Goal: Transaction & Acquisition: Book appointment/travel/reservation

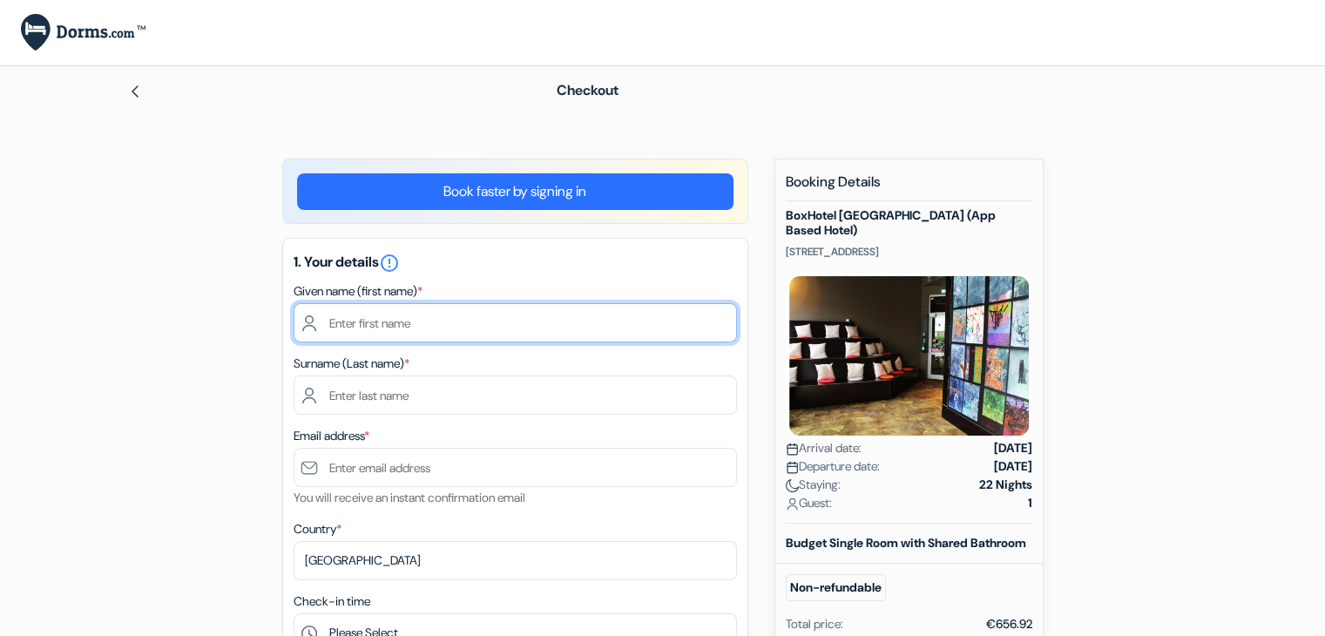
click at [640, 318] on input "text" at bounding box center [515, 322] width 443 height 39
click at [505, 323] on input "text" at bounding box center [515, 322] width 443 height 39
type input "Daniel"
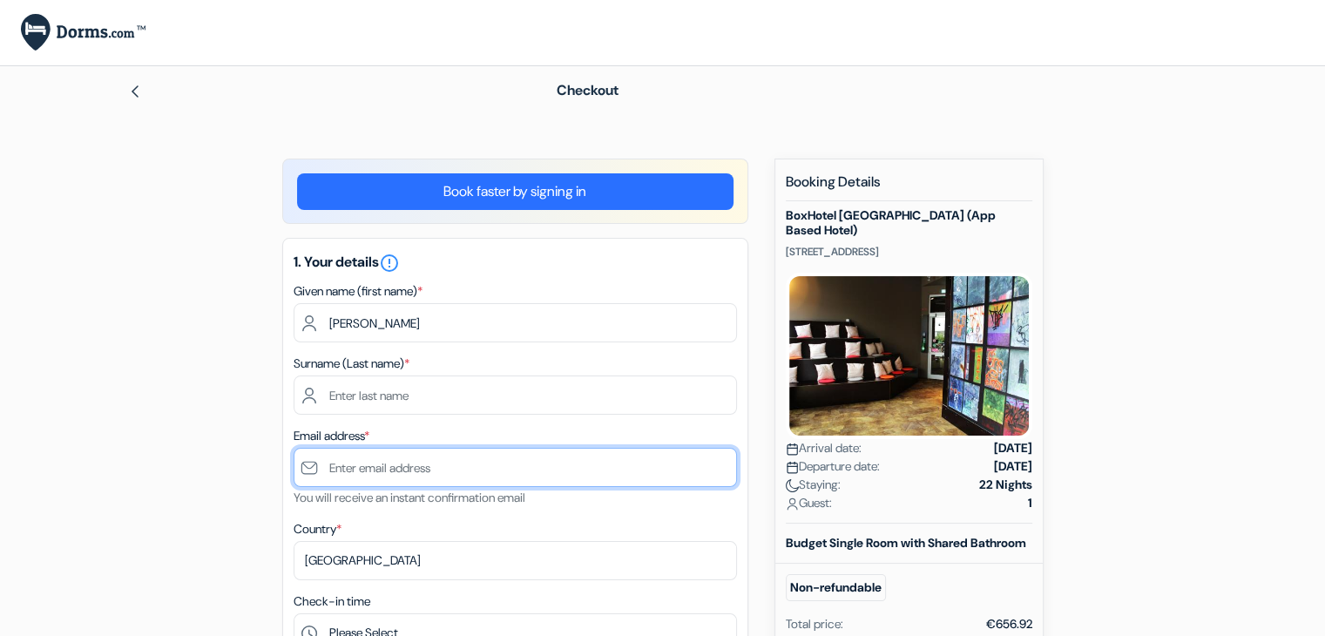
type input "[EMAIL_ADDRESS][DOMAIN_NAME]"
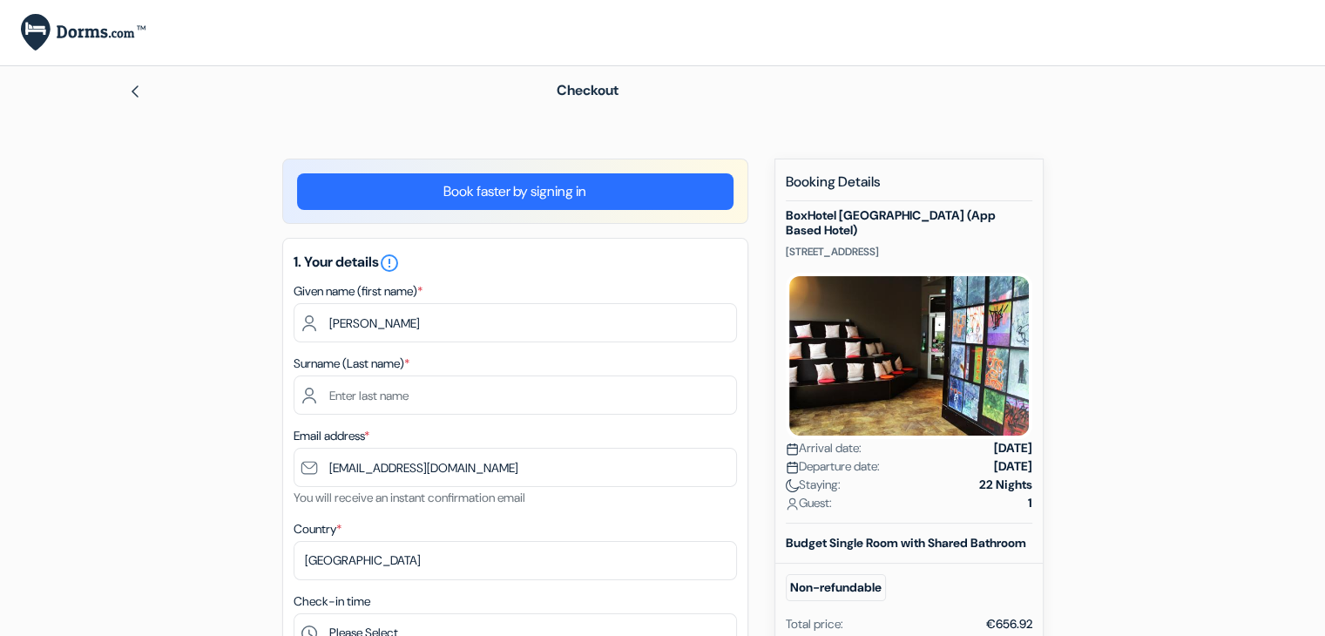
type input "0870947720"
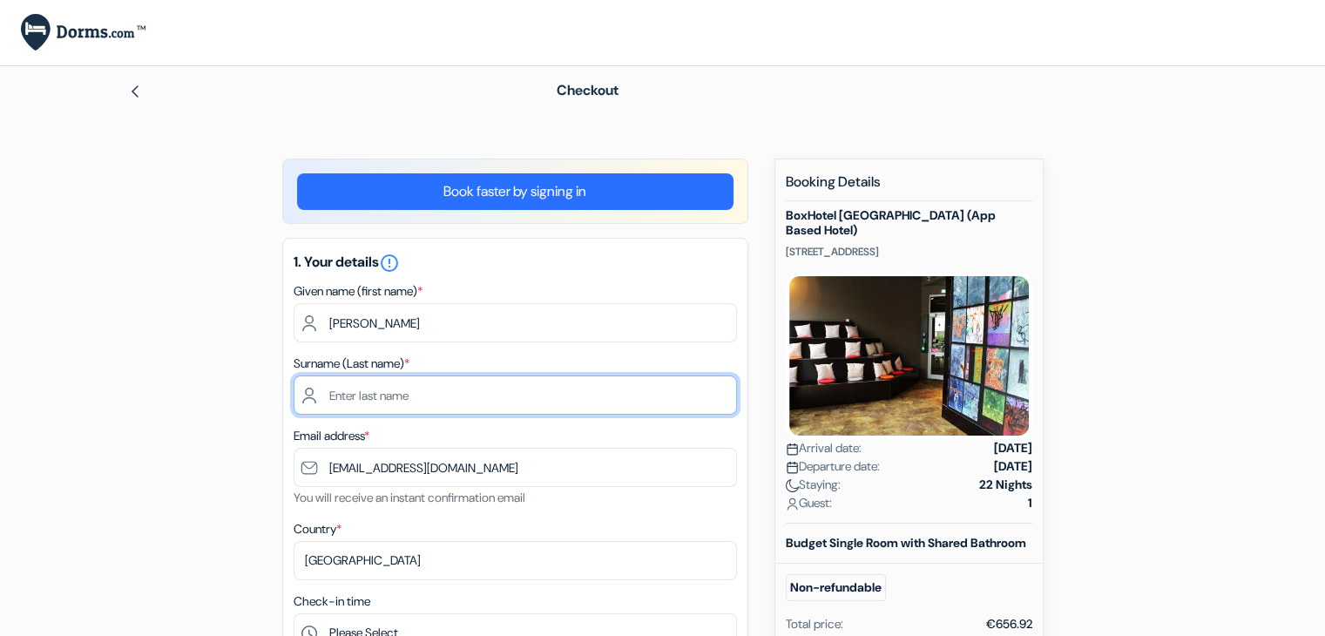
click at [467, 388] on input "text" at bounding box center [515, 394] width 443 height 39
click at [338, 392] on input "coughlan" at bounding box center [515, 394] width 443 height 39
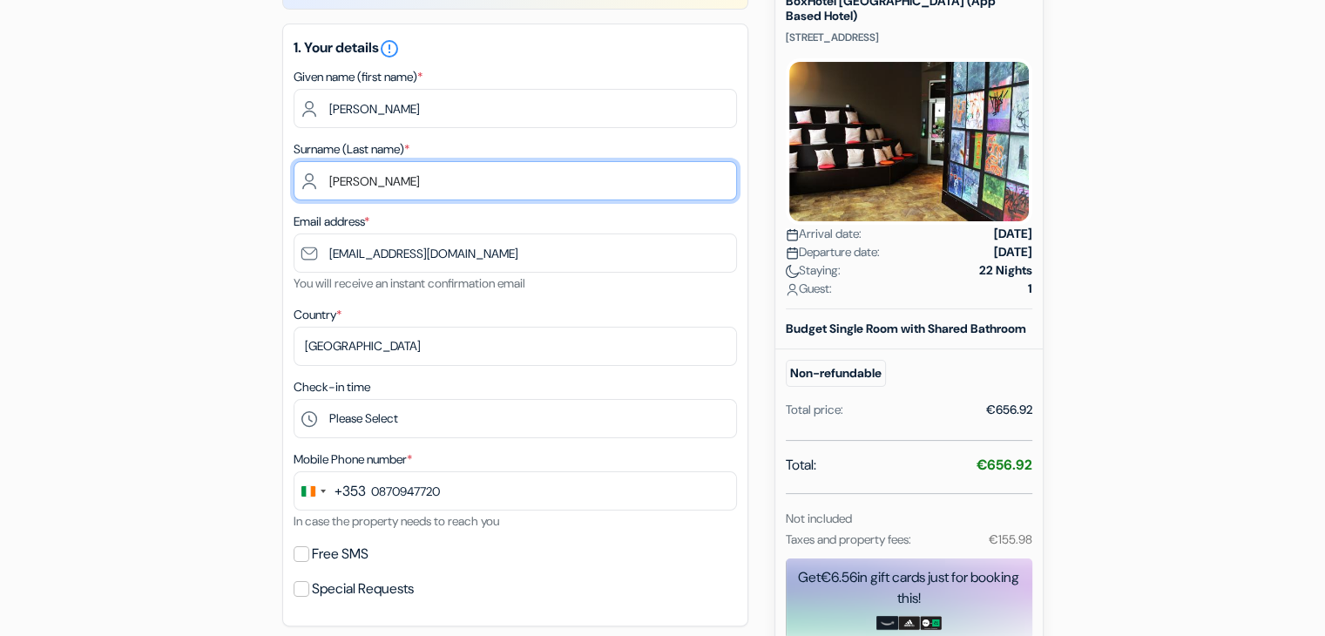
scroll to position [230, 0]
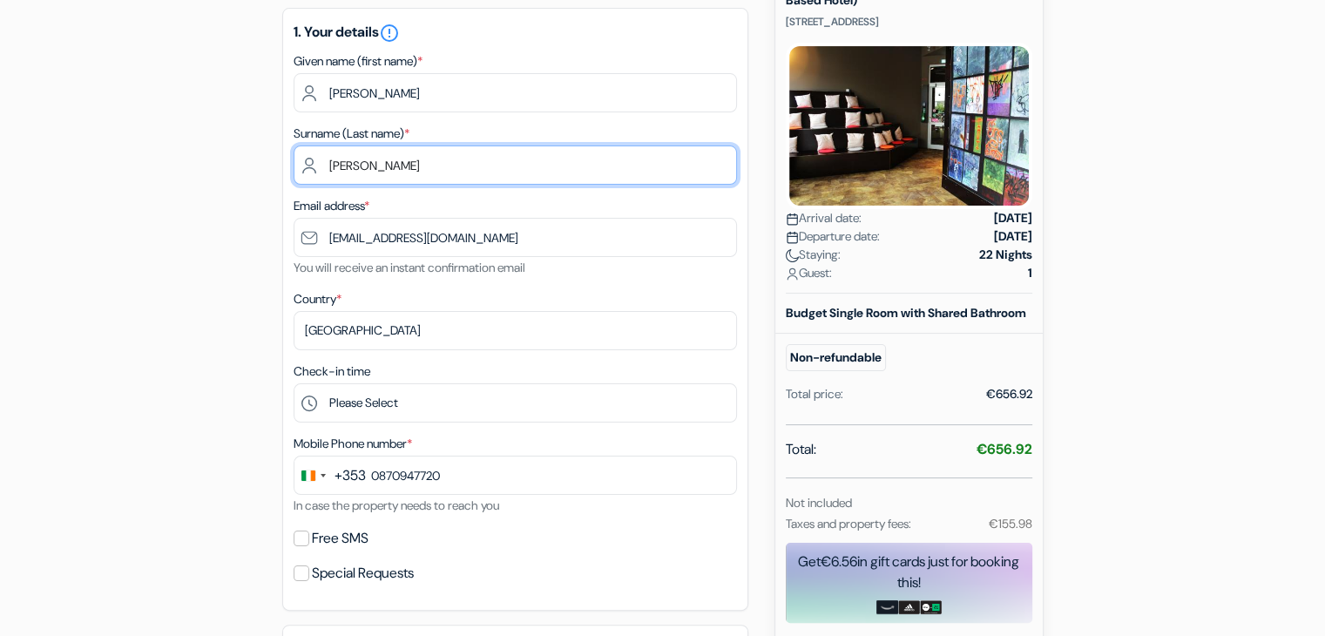
type input "Coughlan"
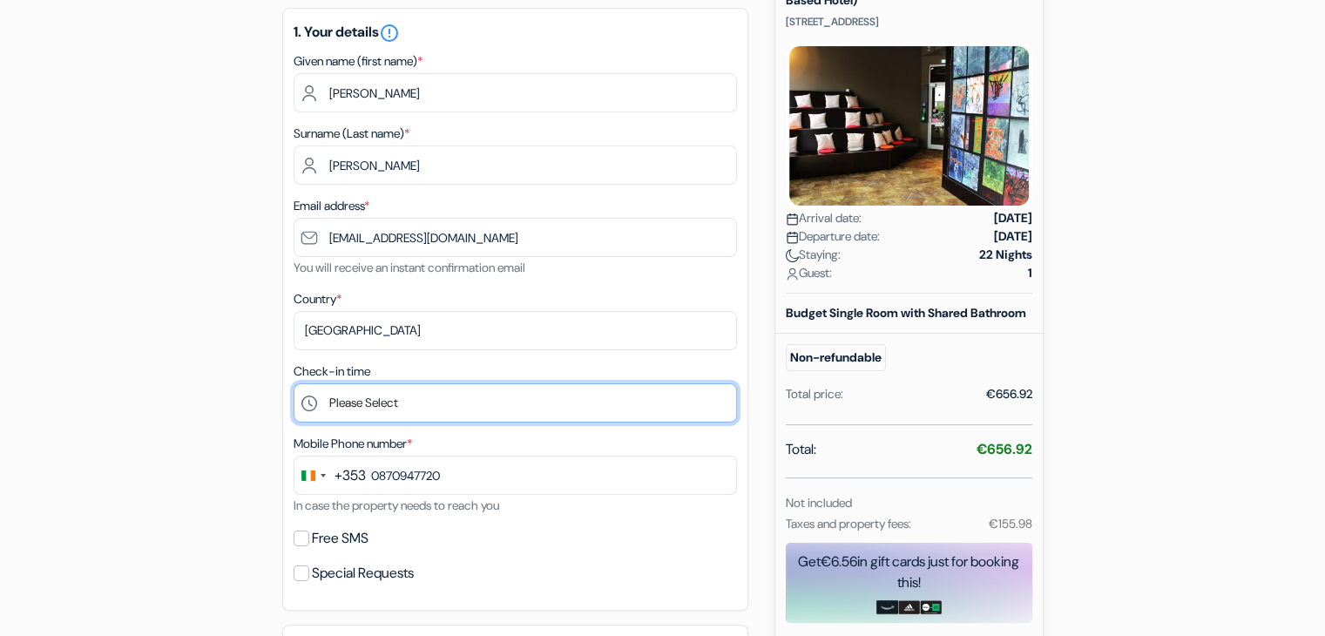
click at [372, 412] on select "Please Select 15:00 16:00 17:00 18:00 19:00 20:00 21:00 22:00" at bounding box center [515, 402] width 443 height 39
select select "19"
click at [294, 384] on select "Please Select 15:00 16:00 17:00 18:00 19:00 20:00 21:00 22:00" at bounding box center [515, 402] width 443 height 39
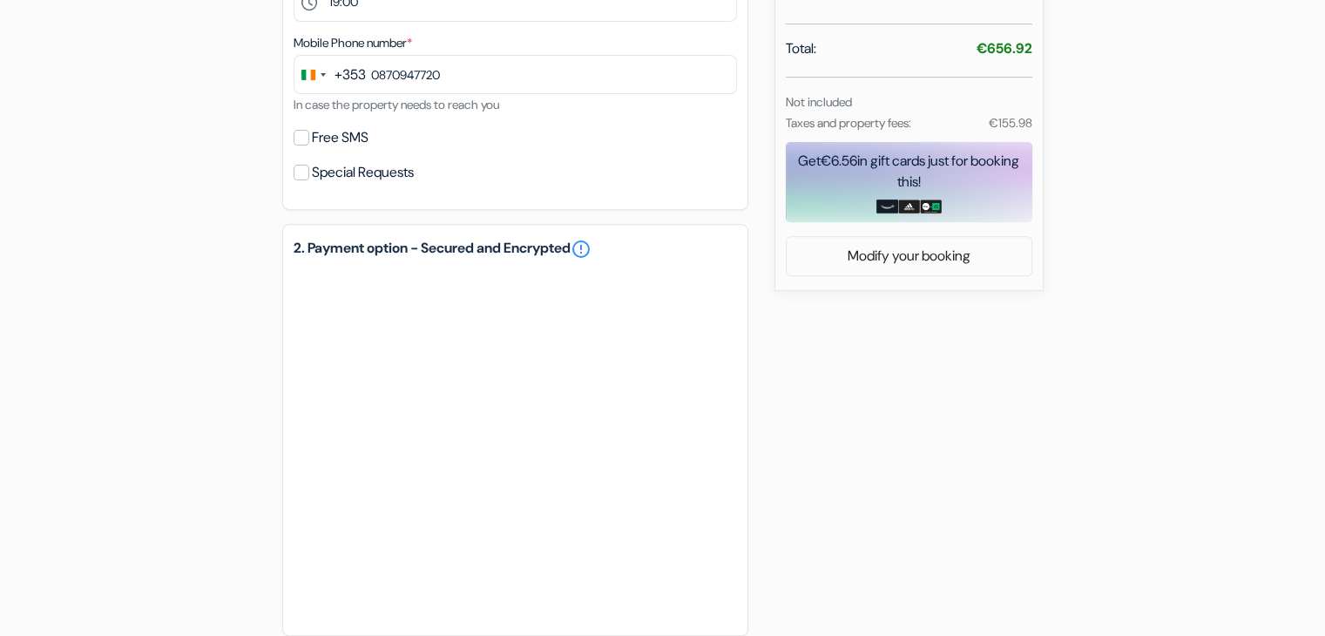
scroll to position [903, 0]
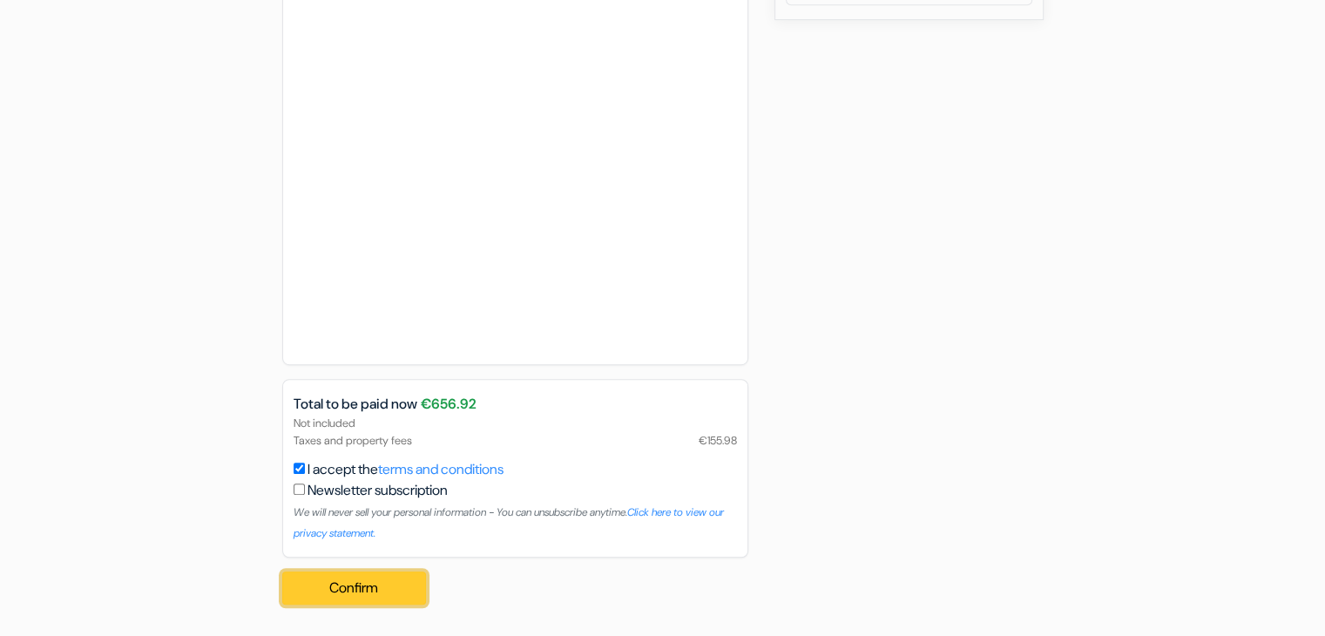
click at [361, 583] on button "Confirm Loading..." at bounding box center [354, 587] width 145 height 33
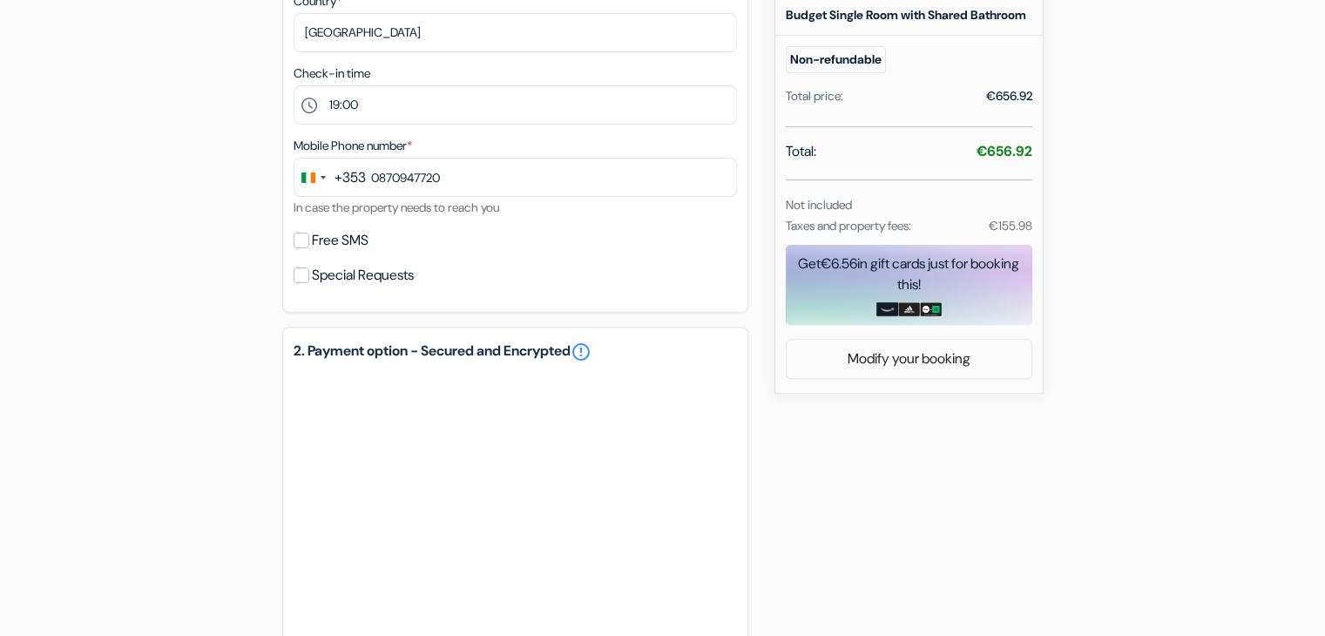
scroll to position [400, 0]
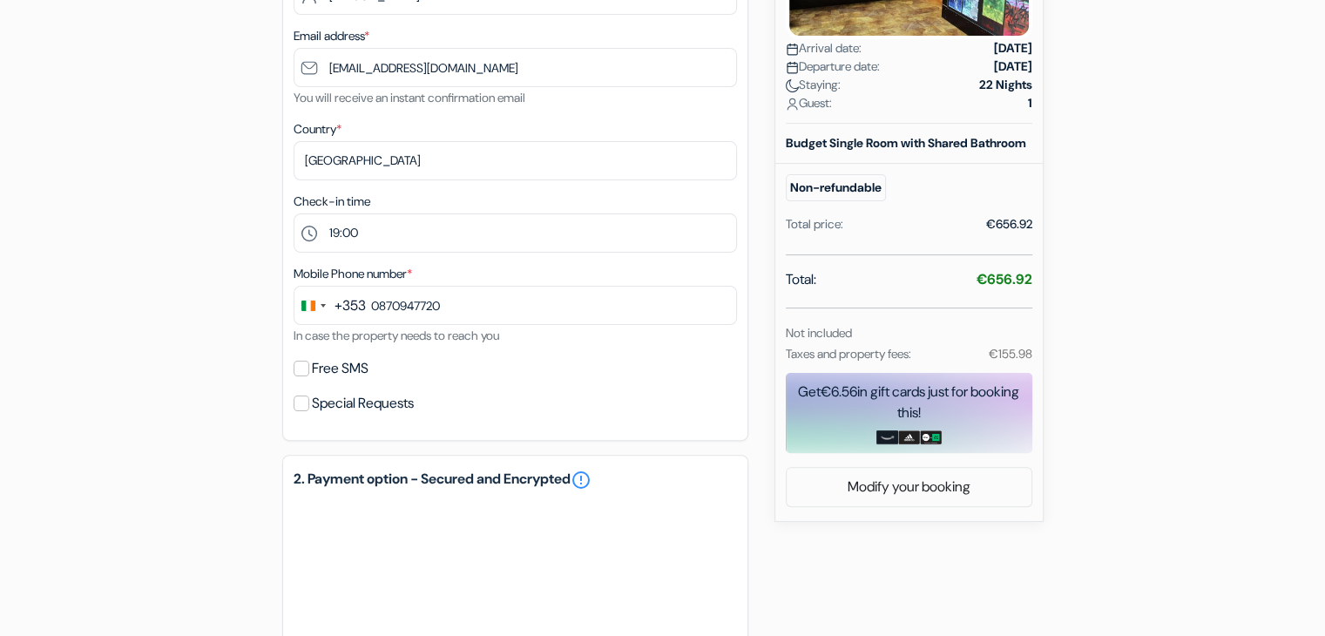
click at [850, 358] on small "Taxes and property fees:" at bounding box center [848, 354] width 125 height 16
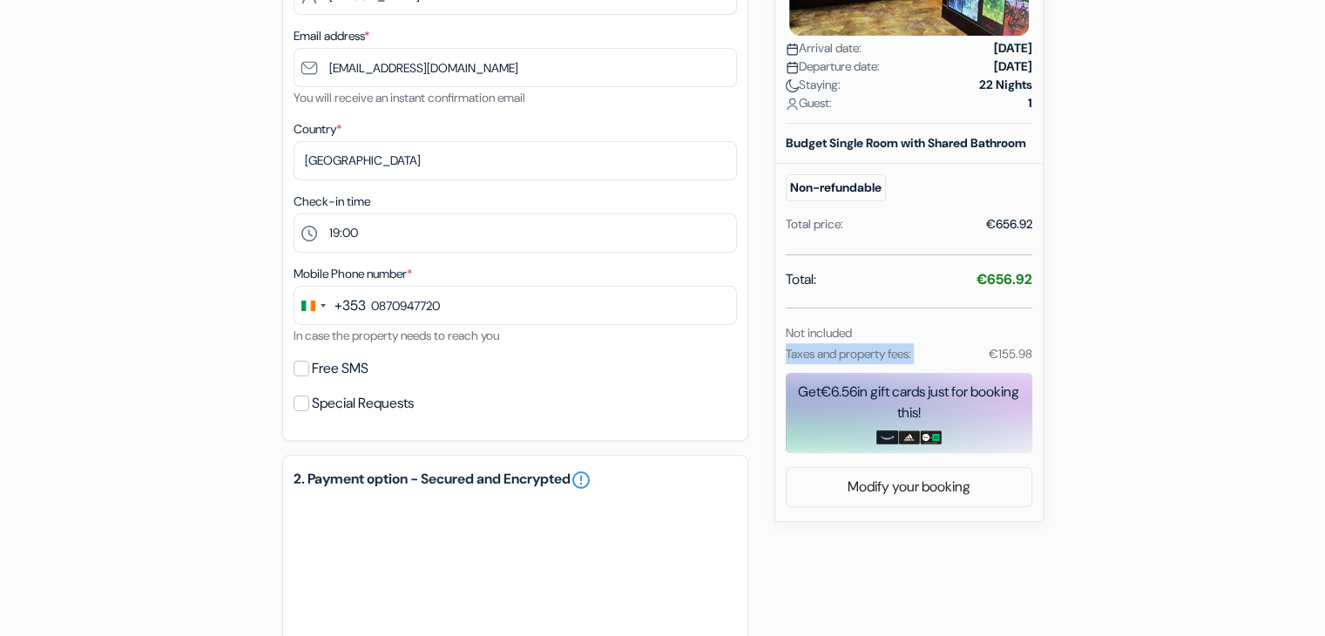
click at [850, 358] on small "Taxes and property fees:" at bounding box center [848, 354] width 125 height 16
click at [903, 332] on div "Not included" at bounding box center [864, 332] width 179 height 21
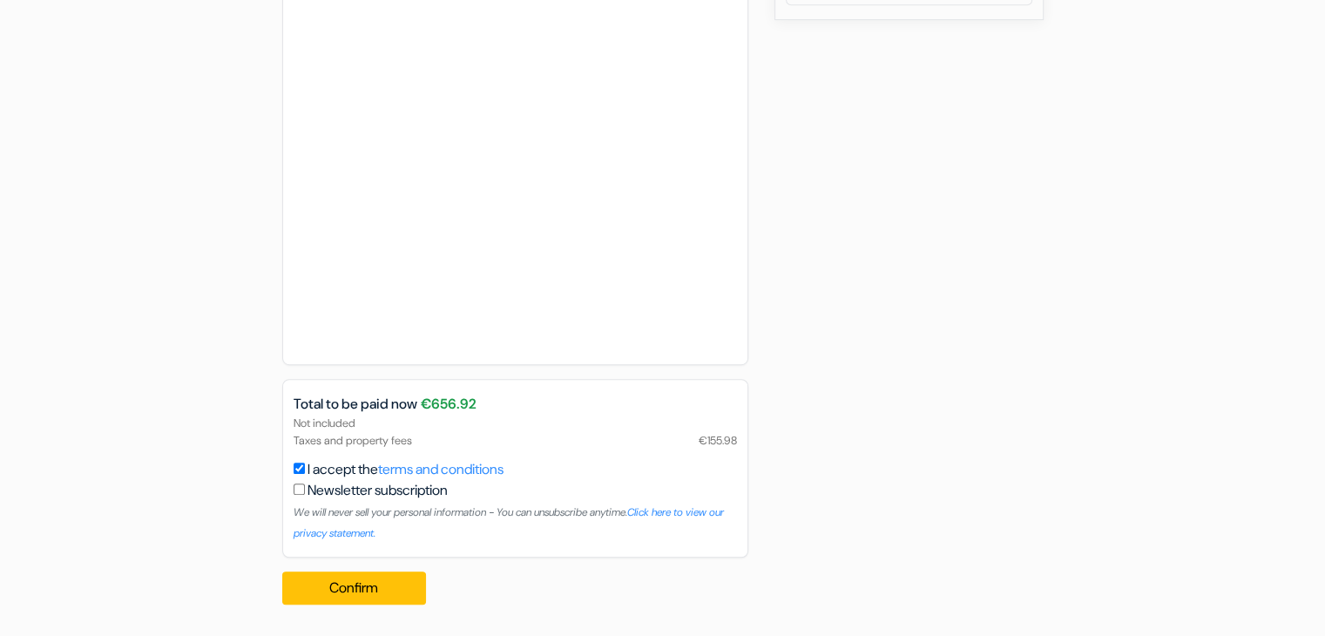
scroll to position [902, 0]
click at [373, 578] on button "Confirm Loading..." at bounding box center [354, 587] width 145 height 33
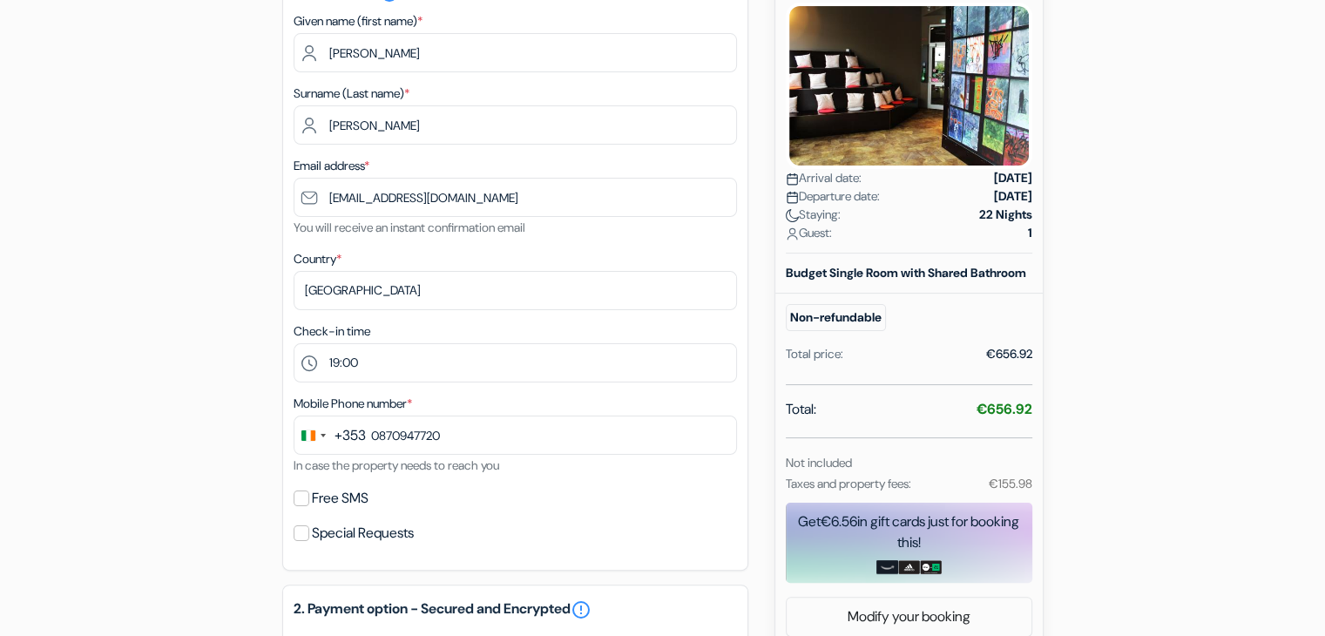
scroll to position [202, 0]
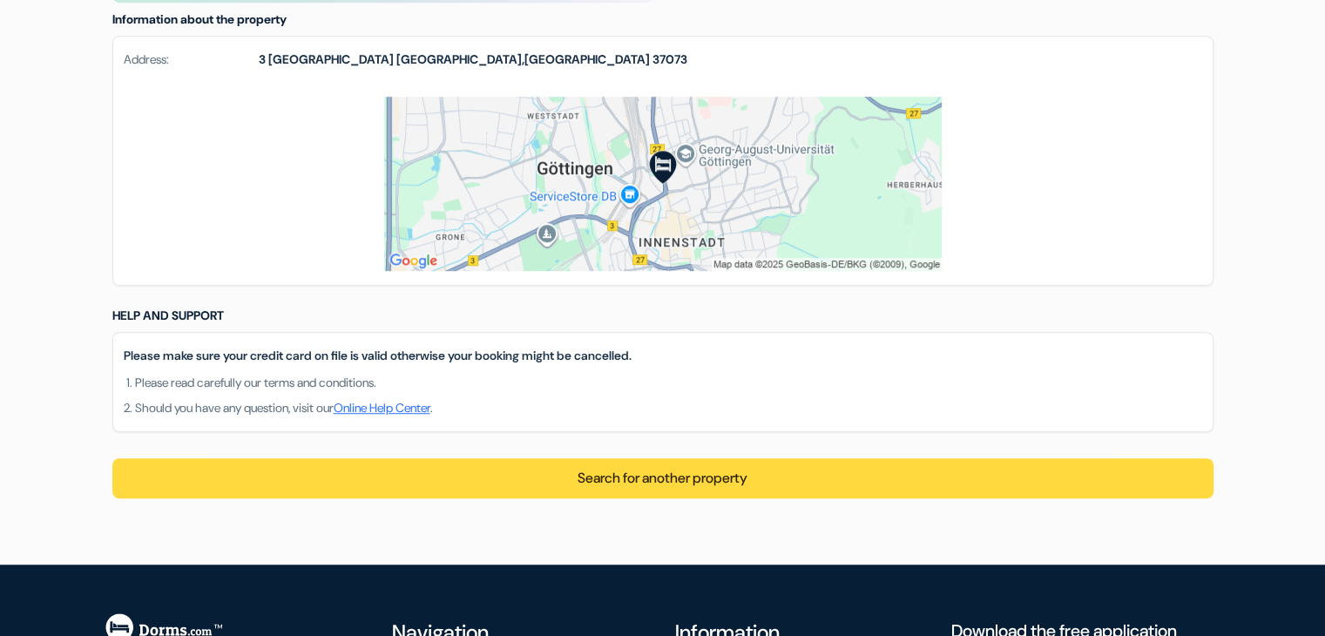
scroll to position [1139, 0]
